Goal: Information Seeking & Learning: Stay updated

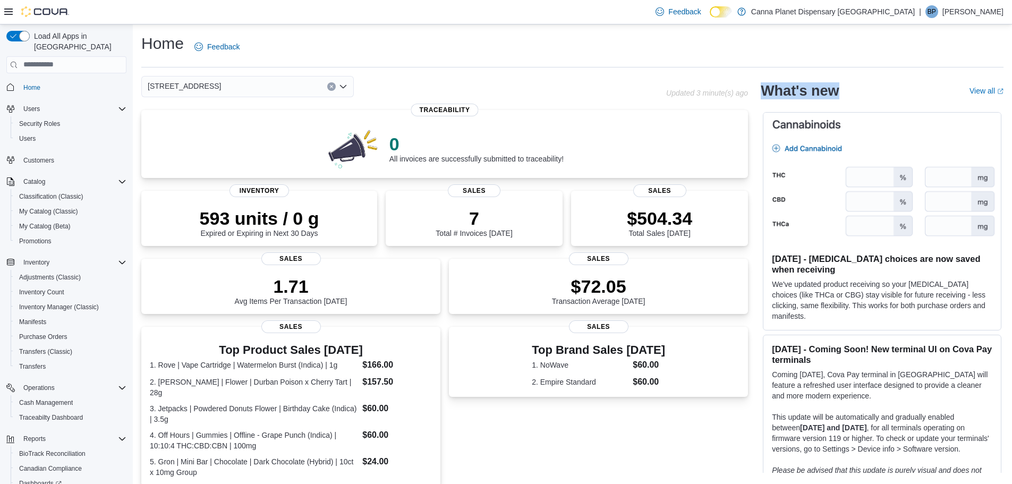
drag, startPoint x: 764, startPoint y: 91, endPoint x: 753, endPoint y: 75, distance: 19.8
click at [851, 87] on div "37 North Main St Ellenville 12428 NY Updated 3 minute(s) ago 0 All invoices are…" at bounding box center [572, 394] width 862 height 637
click at [739, 78] on div "37 North Main St Ellenville 12428 NY Updated 3 minute(s) ago" at bounding box center [444, 86] width 607 height 21
